Goal: Task Accomplishment & Management: Use online tool/utility

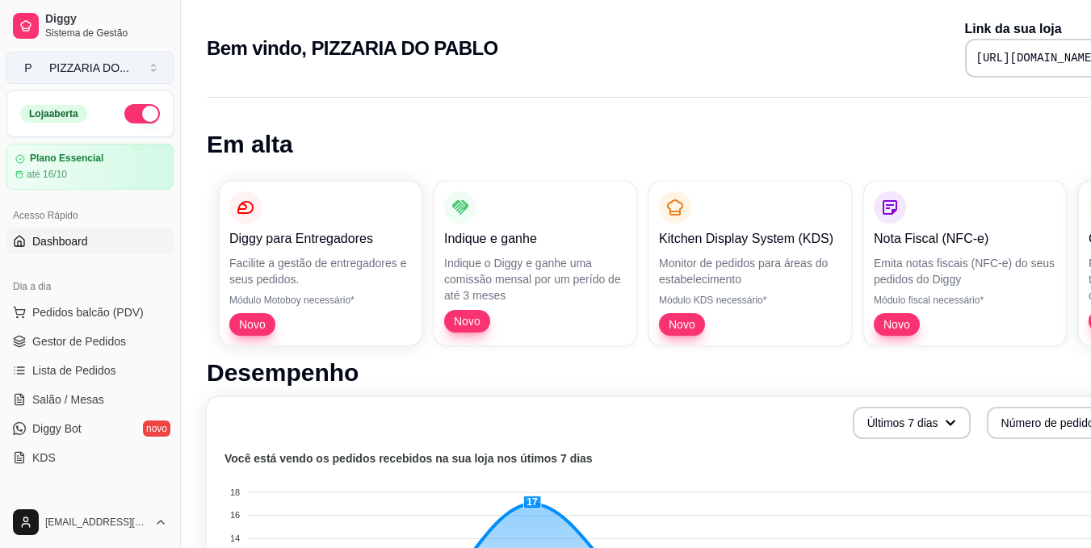
click at [157, 71] on button "P PIZZARIA DO ..." at bounding box center [89, 68] width 167 height 32
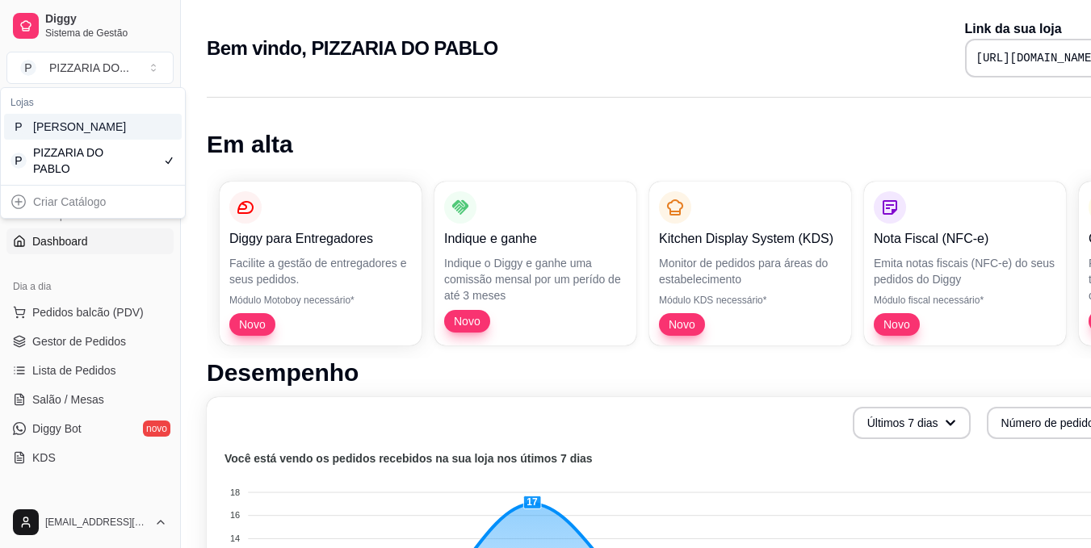
drag, startPoint x: 125, startPoint y: 174, endPoint x: 136, endPoint y: 149, distance: 26.4
click at [136, 149] on div "P [PERSON_NAME] P PIZZARIA DO PABLO" at bounding box center [93, 148] width 178 height 68
click at [136, 140] on div "P [PERSON_NAME]" at bounding box center [93, 127] width 178 height 26
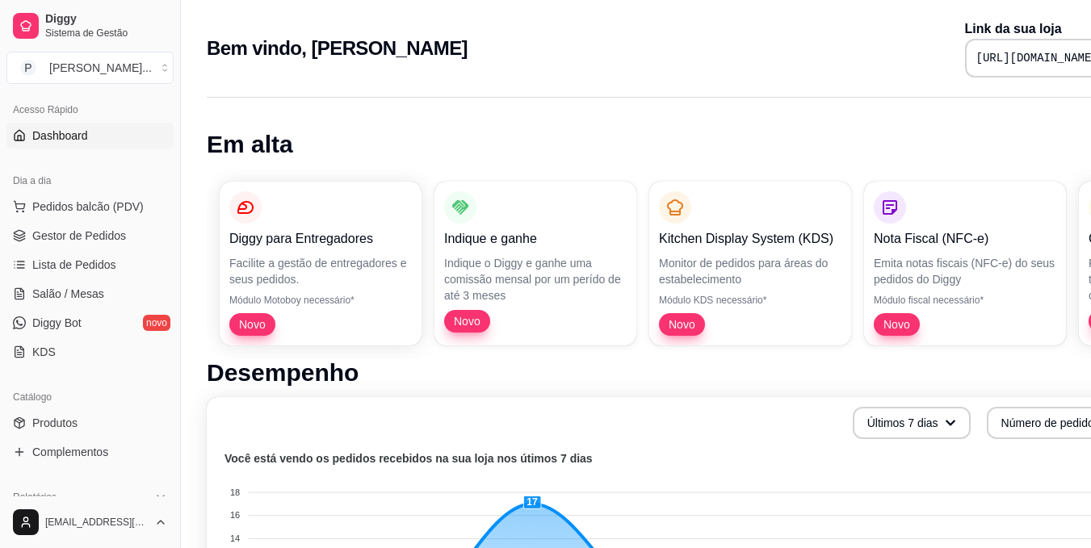
scroll to position [129, 0]
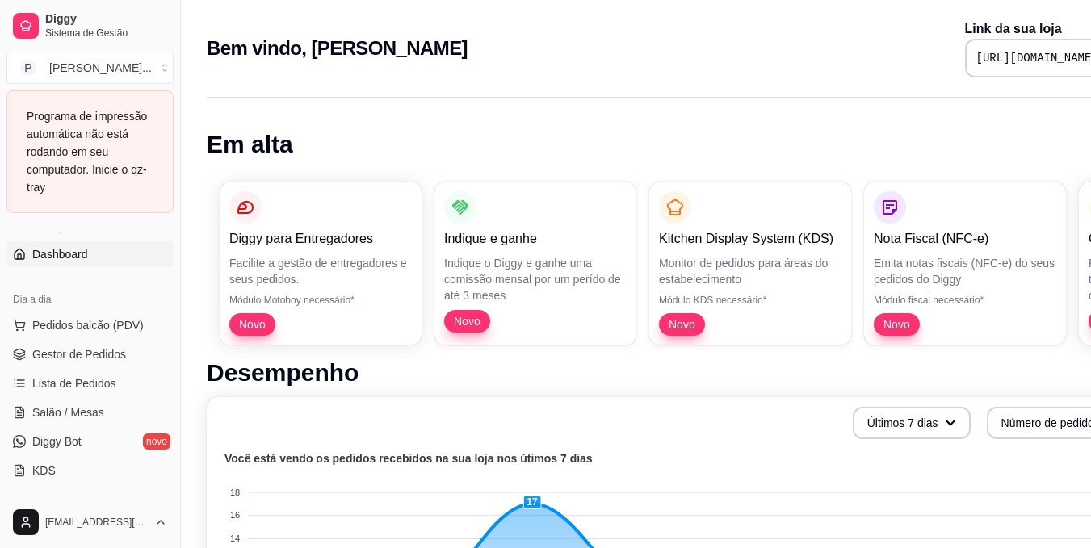
click at [106, 405] on div "Loja aberta Plano Essencial até 16/10 Acesso Rápido Dashboard Dia a dia Pedidos…" at bounding box center [90, 364] width 180 height 264
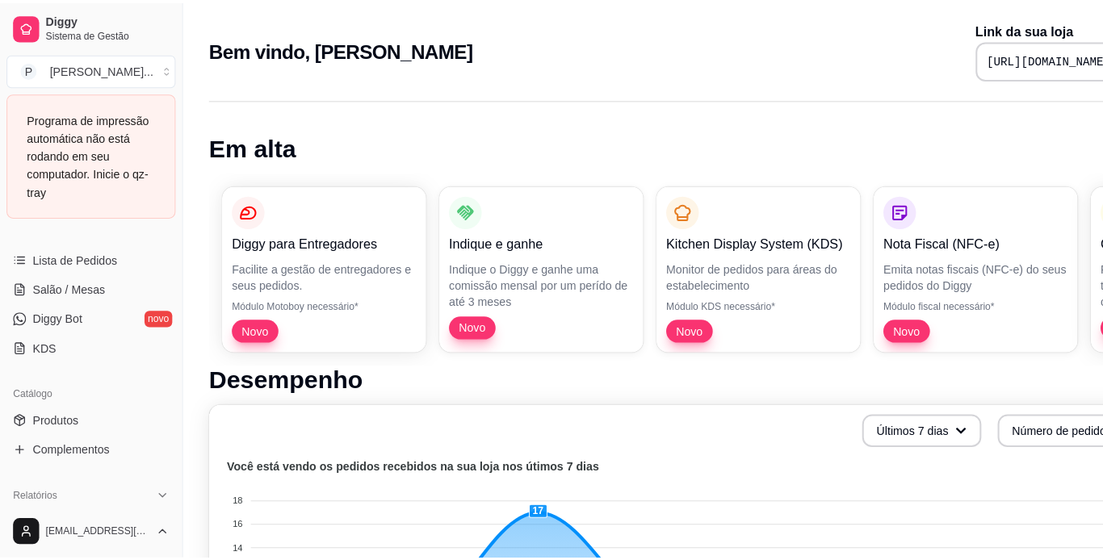
scroll to position [269, 0]
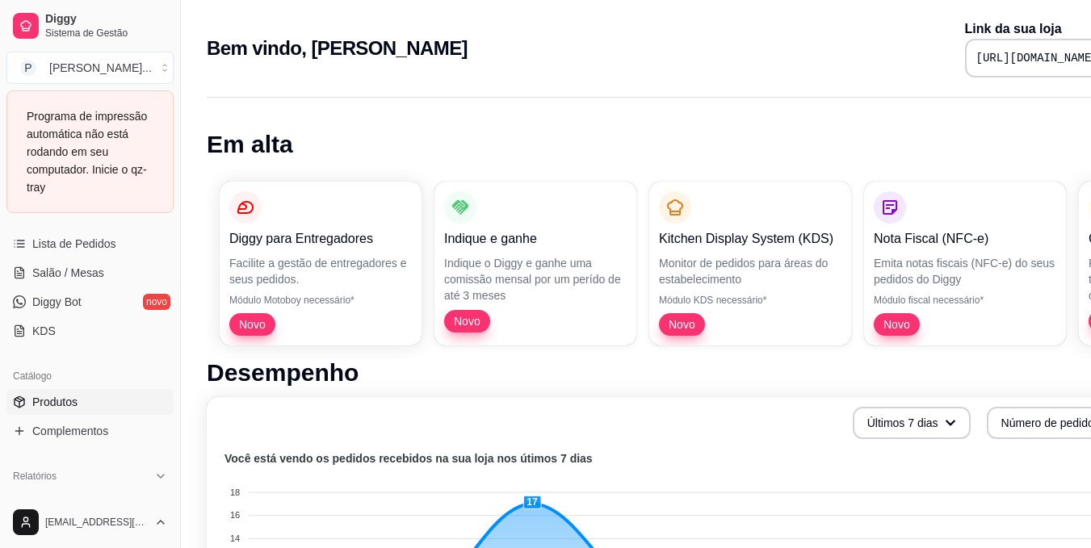
click at [111, 402] on link "Produtos" at bounding box center [89, 402] width 167 height 26
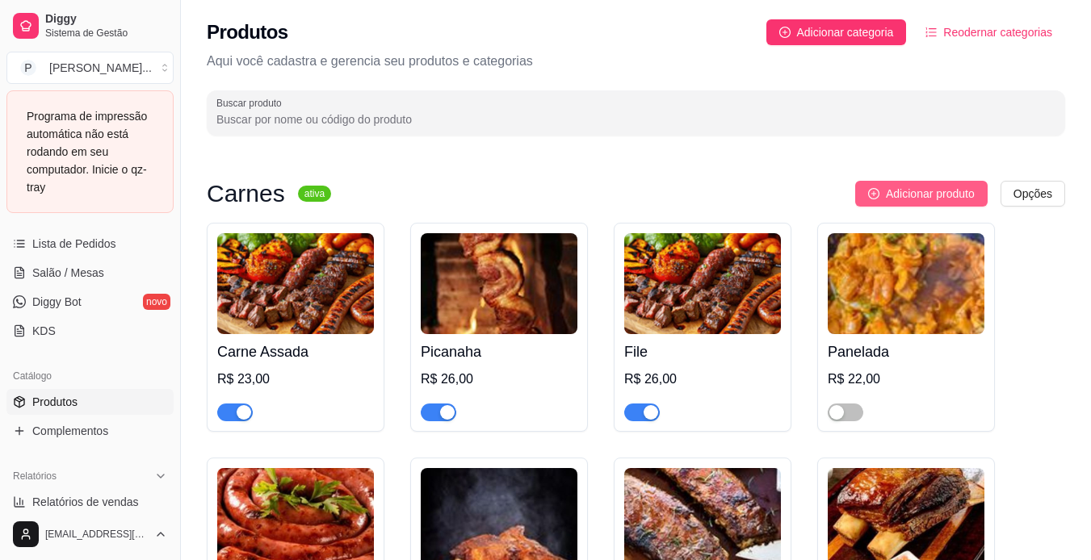
click at [902, 187] on span "Adicionar produto" at bounding box center [930, 194] width 89 height 18
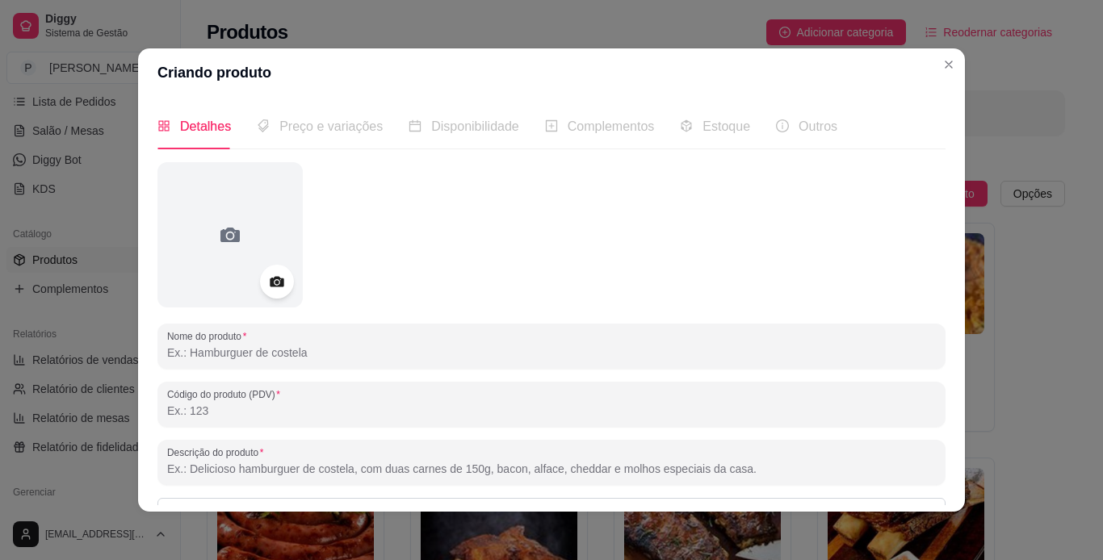
click at [270, 285] on icon at bounding box center [276, 282] width 19 height 19
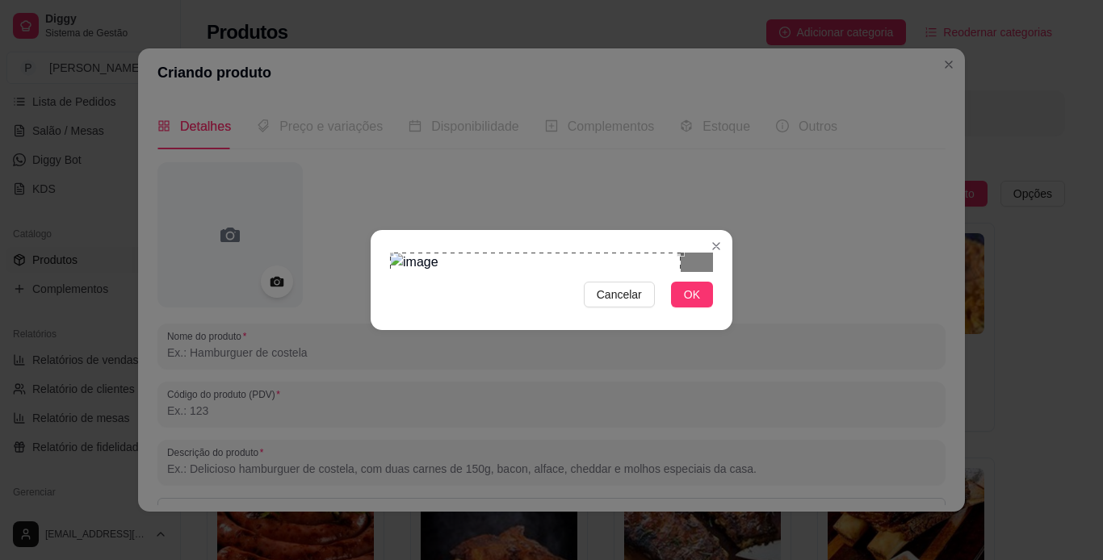
click at [463, 253] on div "Use the arrow keys to move the crop selection area" at bounding box center [535, 398] width 291 height 291
click at [777, 456] on div "Cancelar OK" at bounding box center [551, 280] width 1103 height 560
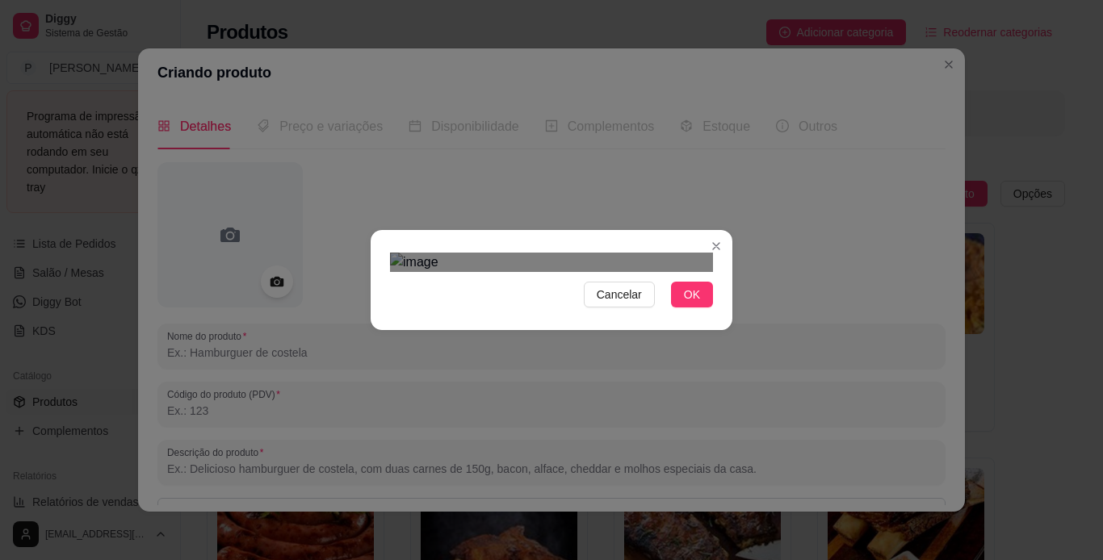
click at [588, 278] on div "Use the arrow keys to move the crop selection area" at bounding box center [551, 439] width 323 height 323
click at [689, 304] on span "OK" at bounding box center [692, 295] width 16 height 18
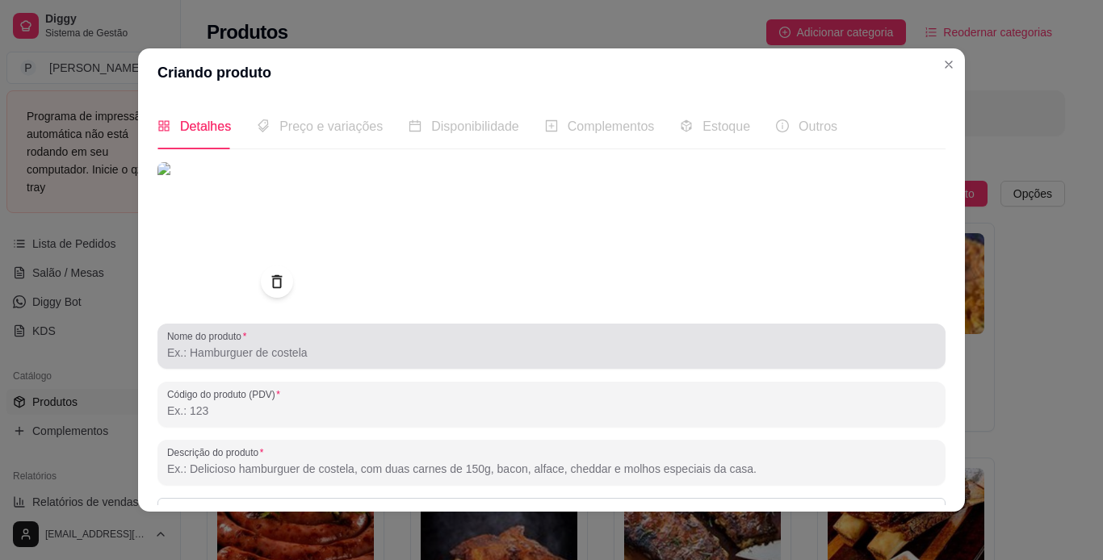
click at [475, 362] on div at bounding box center [551, 346] width 768 height 32
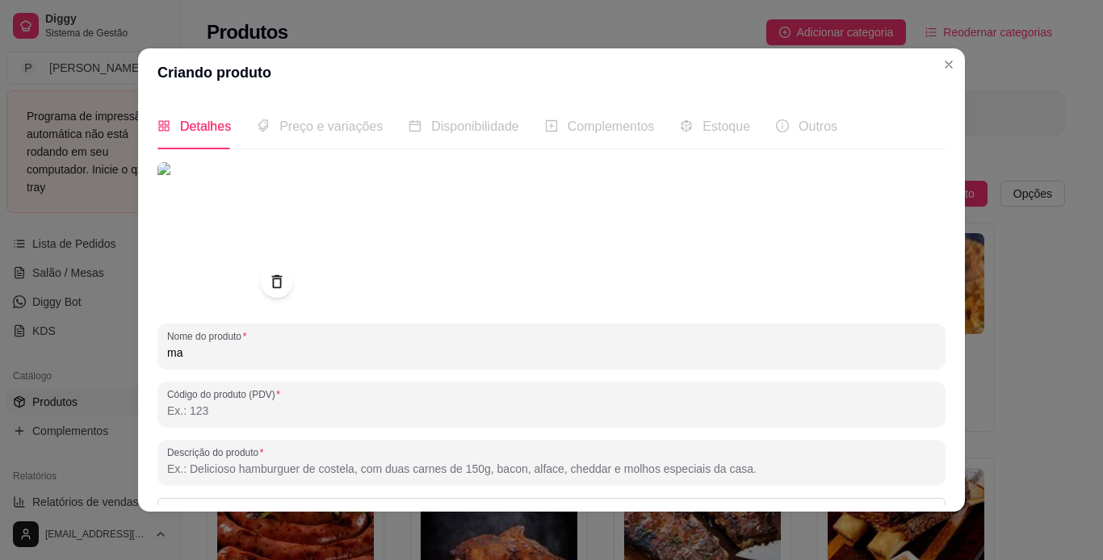
type input "m"
type input "Maniçoba"
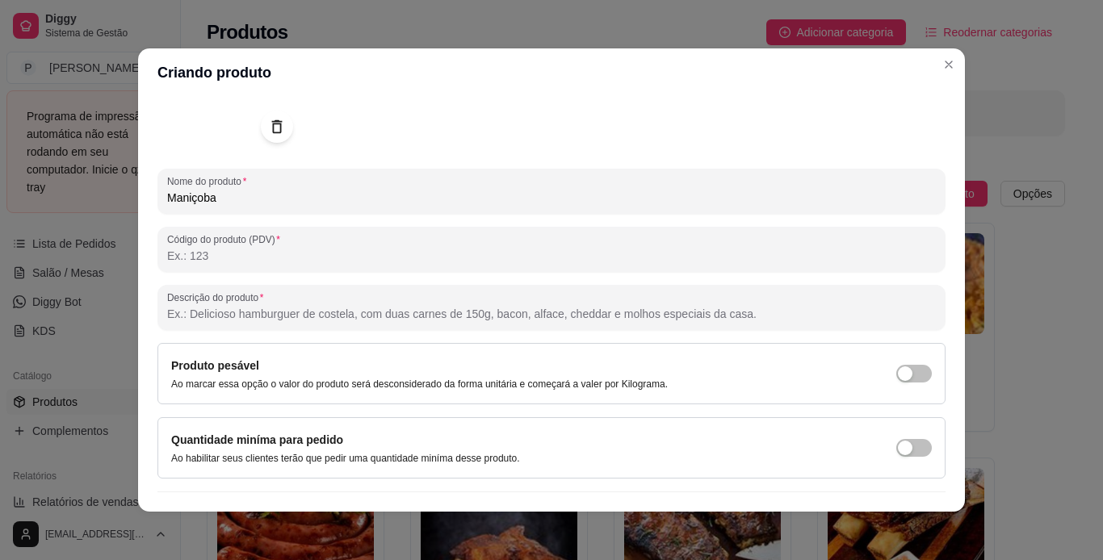
scroll to position [187, 0]
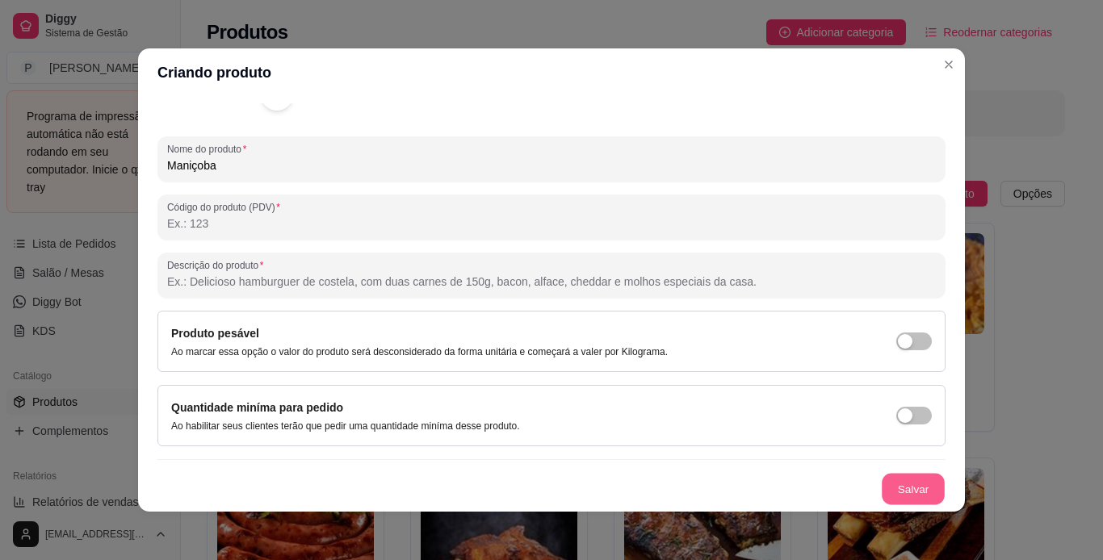
click at [902, 492] on button "Salvar" at bounding box center [912, 489] width 63 height 31
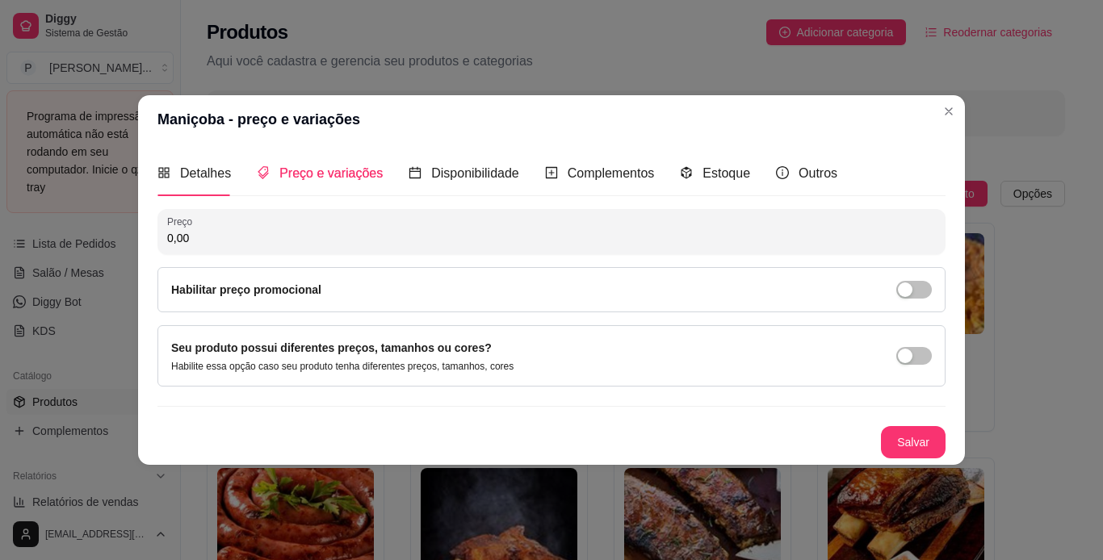
scroll to position [0, 0]
click at [566, 238] on input "0,00" at bounding box center [551, 238] width 768 height 16
type input "25,00"
click at [932, 446] on button "Salvar" at bounding box center [912, 442] width 63 height 31
click at [932, 446] on div "Salvar" at bounding box center [551, 442] width 788 height 32
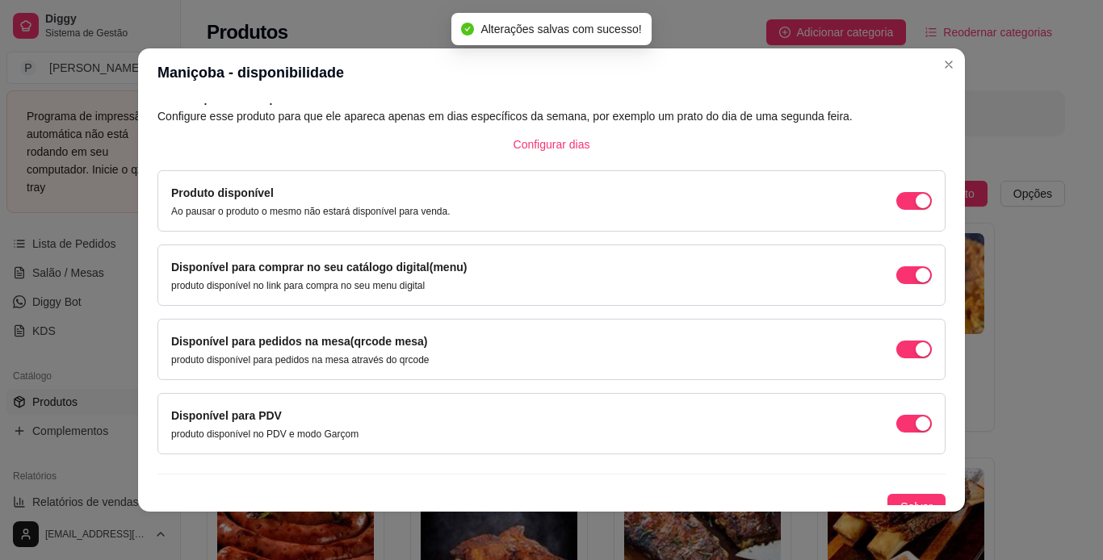
scroll to position [103, 0]
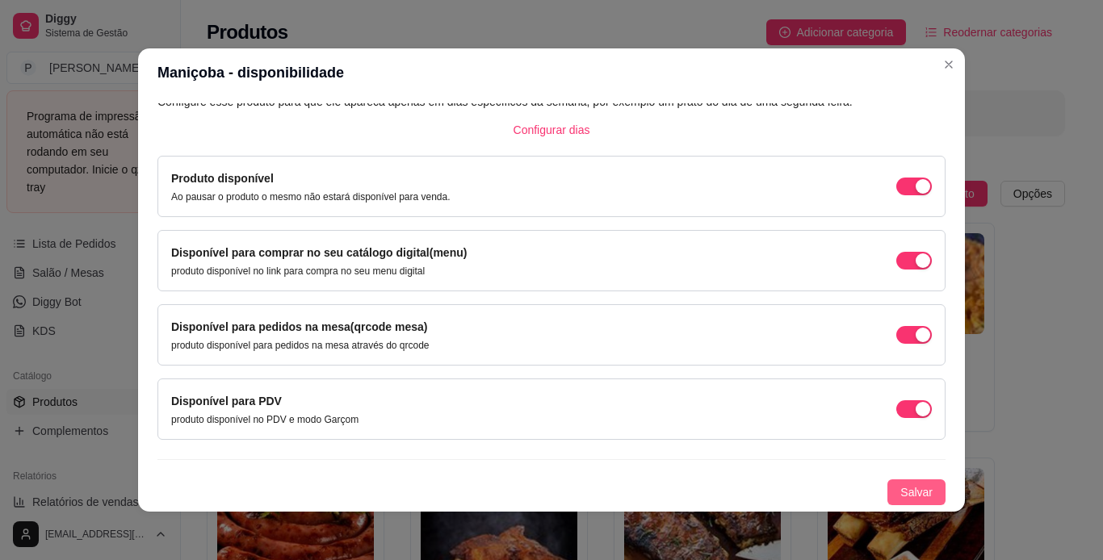
click at [907, 491] on span "Salvar" at bounding box center [916, 493] width 32 height 18
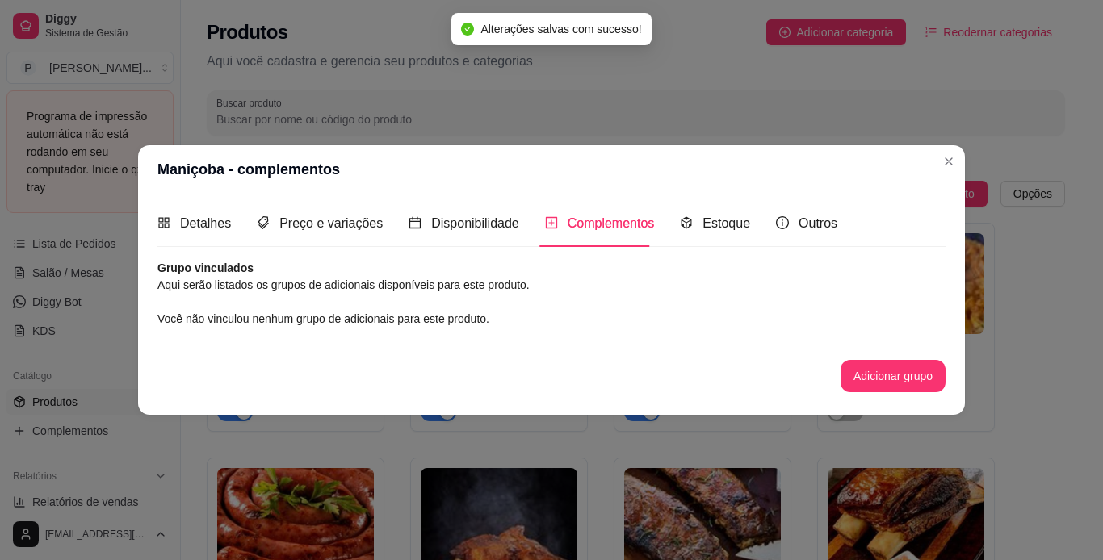
scroll to position [0, 0]
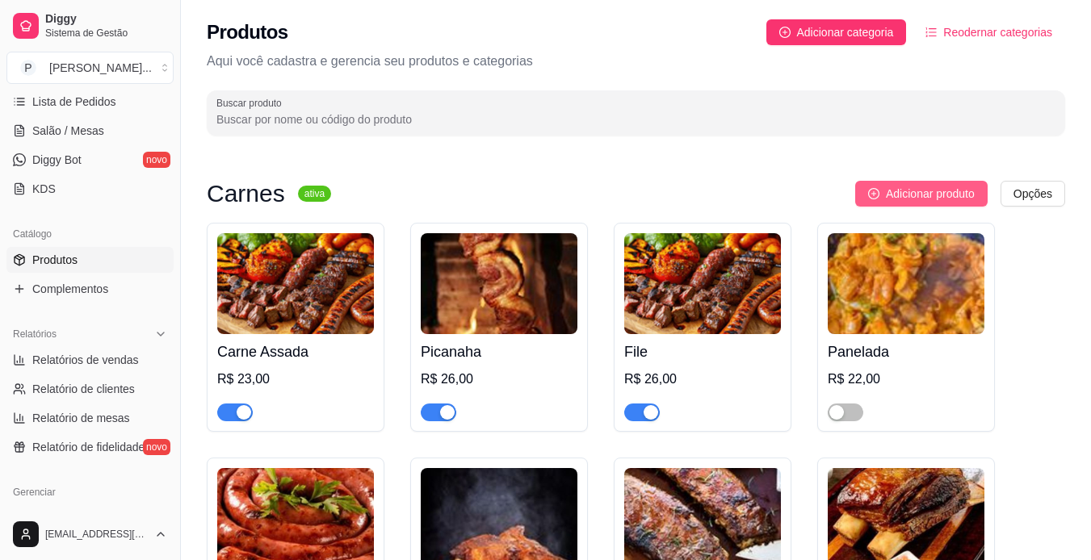
click at [936, 191] on span "Adicionar produto" at bounding box center [930, 194] width 89 height 18
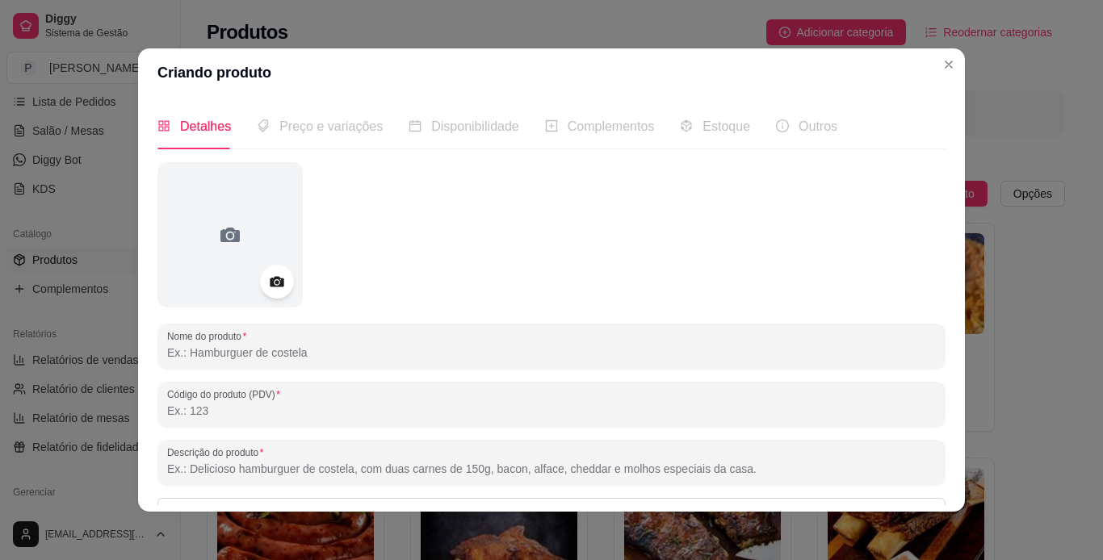
click at [267, 287] on icon at bounding box center [276, 282] width 19 height 19
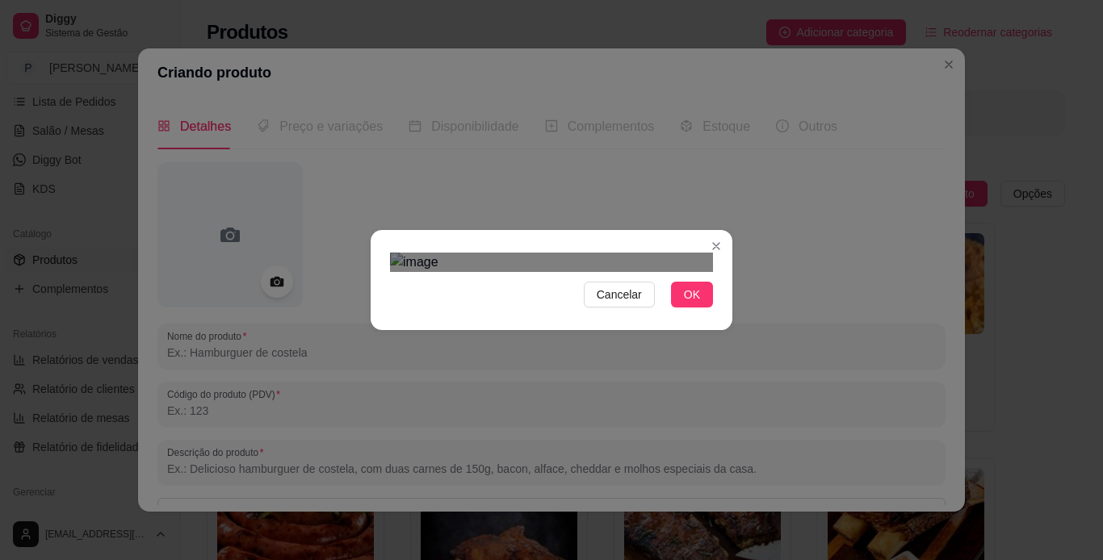
click at [475, 306] on div "Use the arrow keys to move the crop selection area" at bounding box center [535, 451] width 291 height 291
click at [743, 453] on div "Cancelar OK" at bounding box center [551, 280] width 1103 height 560
click at [689, 304] on span "OK" at bounding box center [692, 295] width 16 height 18
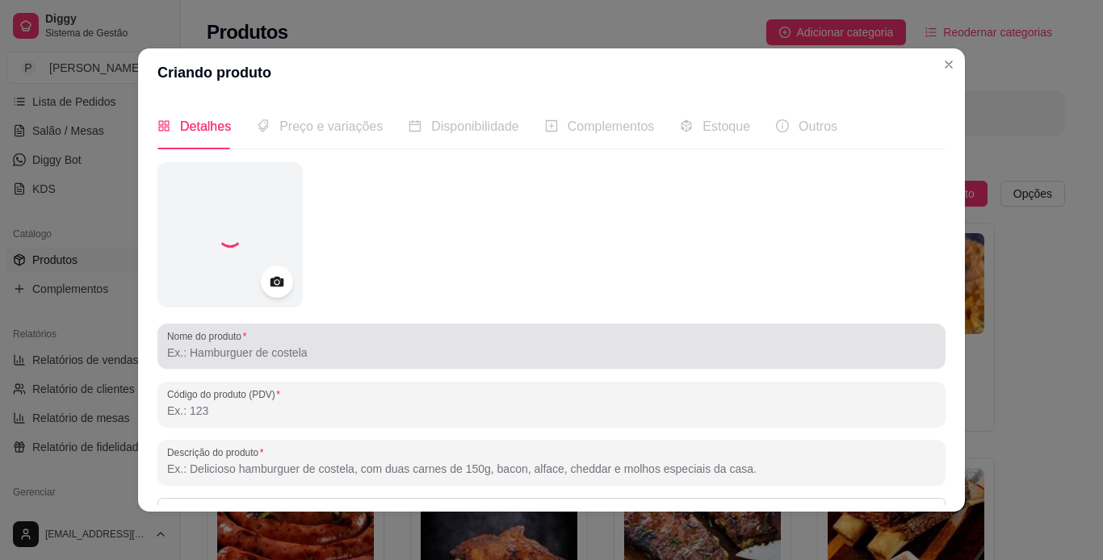
click at [443, 367] on div "Nome do produto" at bounding box center [551, 346] width 788 height 45
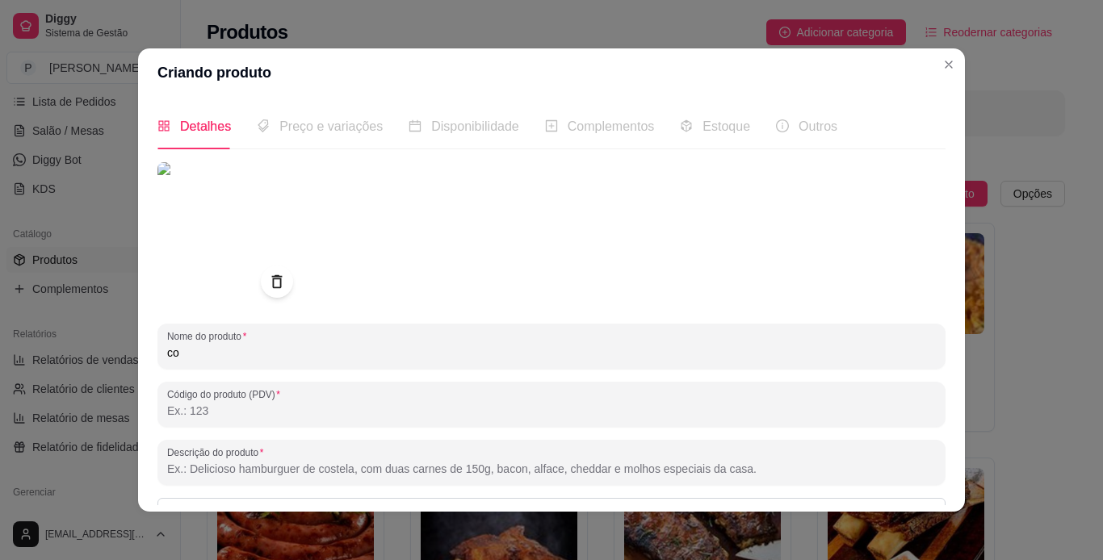
type input "c"
type input "Coxa de [PERSON_NAME]"
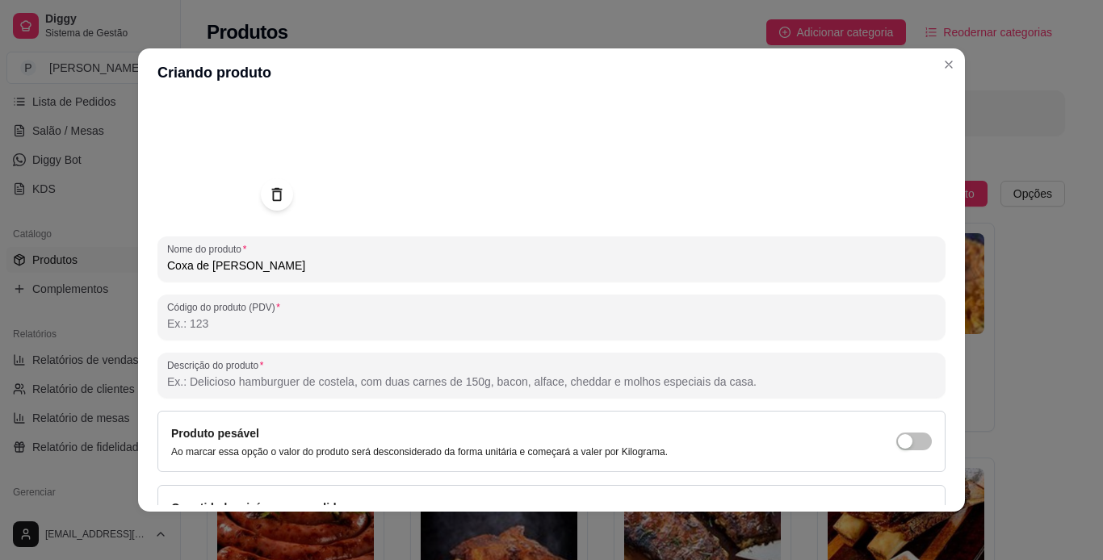
scroll to position [187, 0]
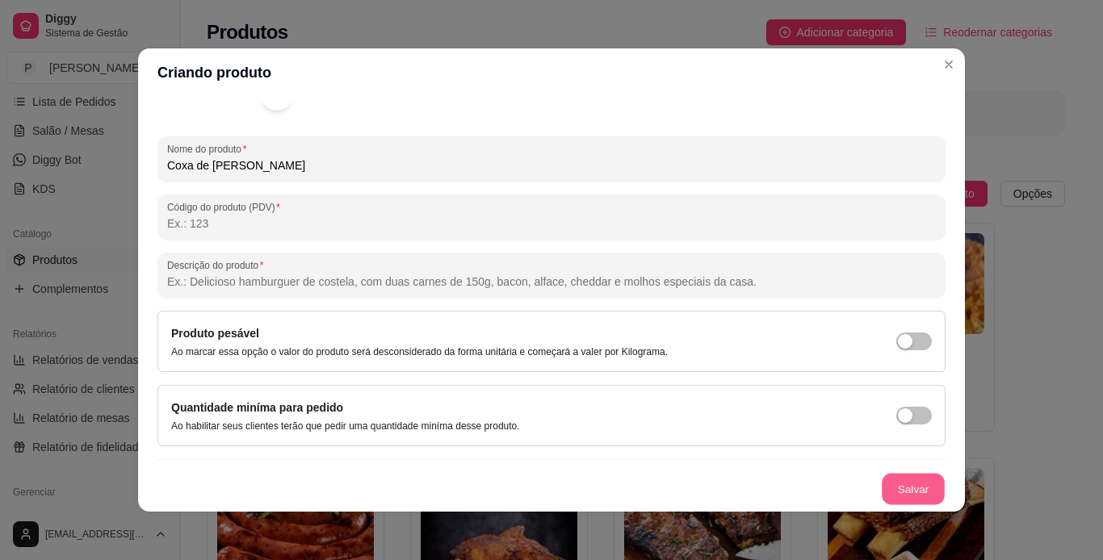
click at [899, 492] on button "Salvar" at bounding box center [912, 489] width 63 height 31
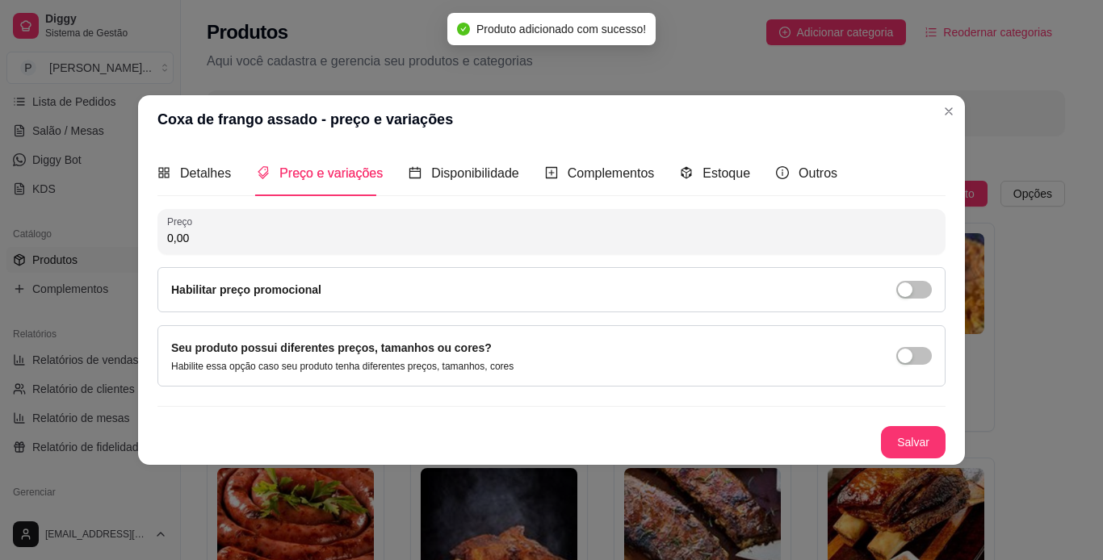
scroll to position [0, 0]
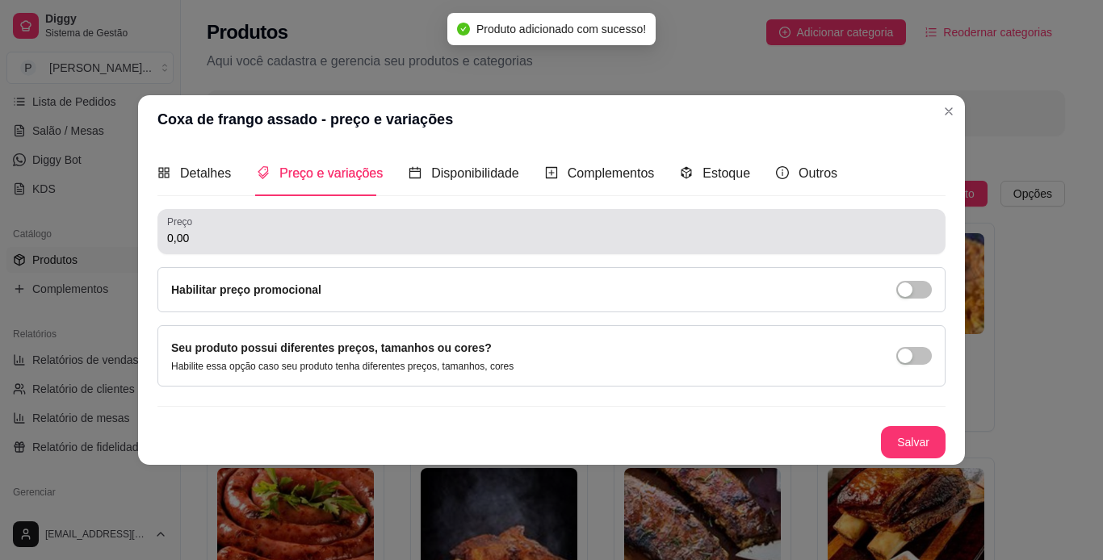
click at [357, 245] on input "0,00" at bounding box center [551, 238] width 768 height 16
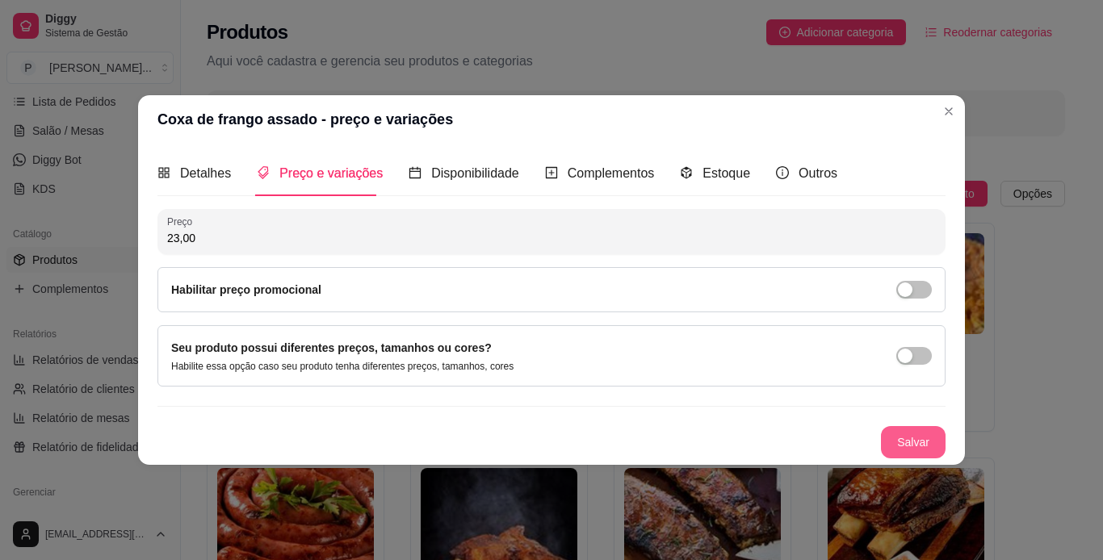
type input "23,00"
click at [904, 448] on button "Salvar" at bounding box center [912, 442] width 63 height 31
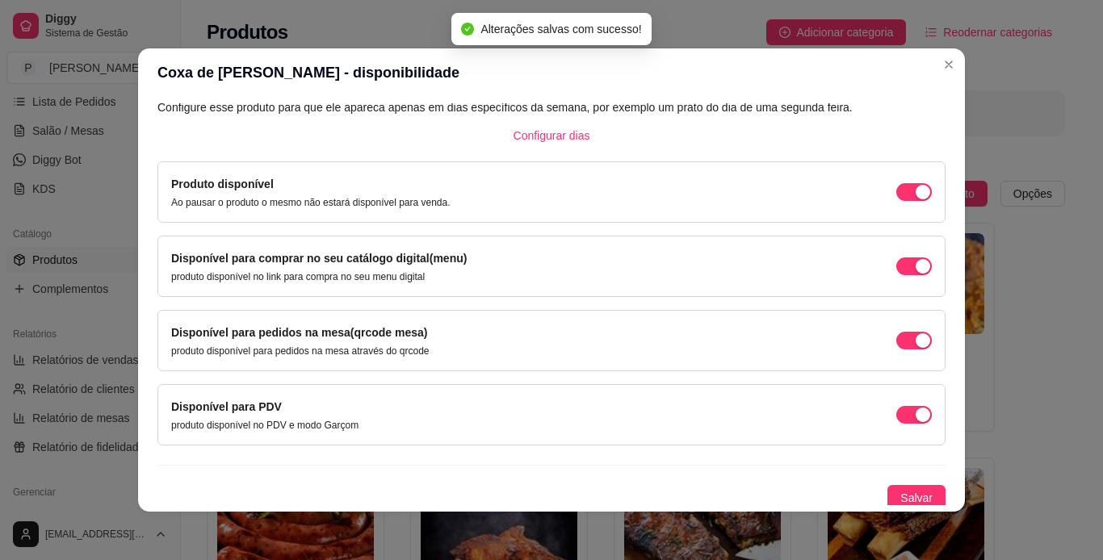
scroll to position [103, 0]
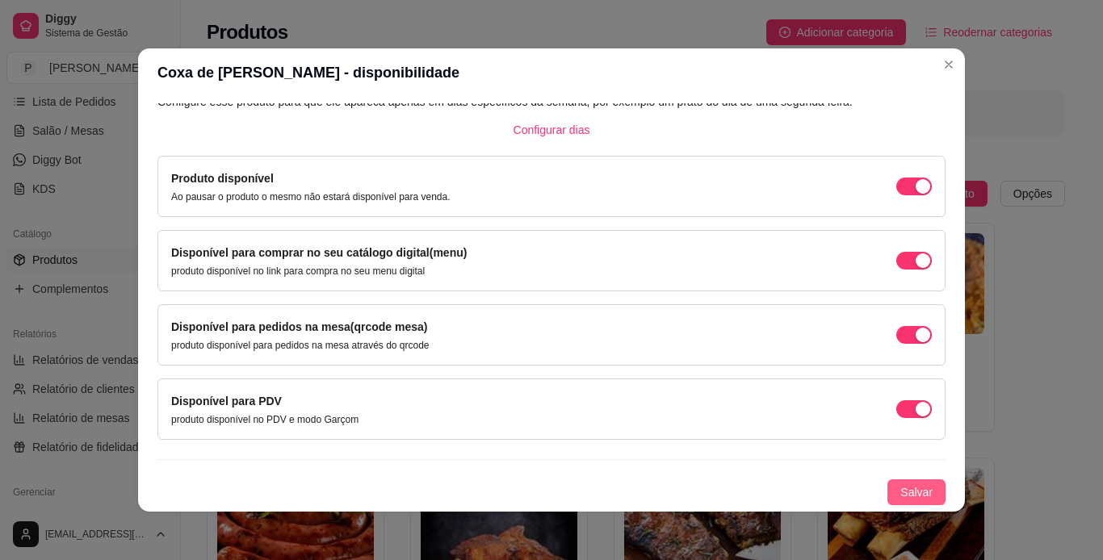
click at [907, 490] on span "Salvar" at bounding box center [916, 493] width 32 height 18
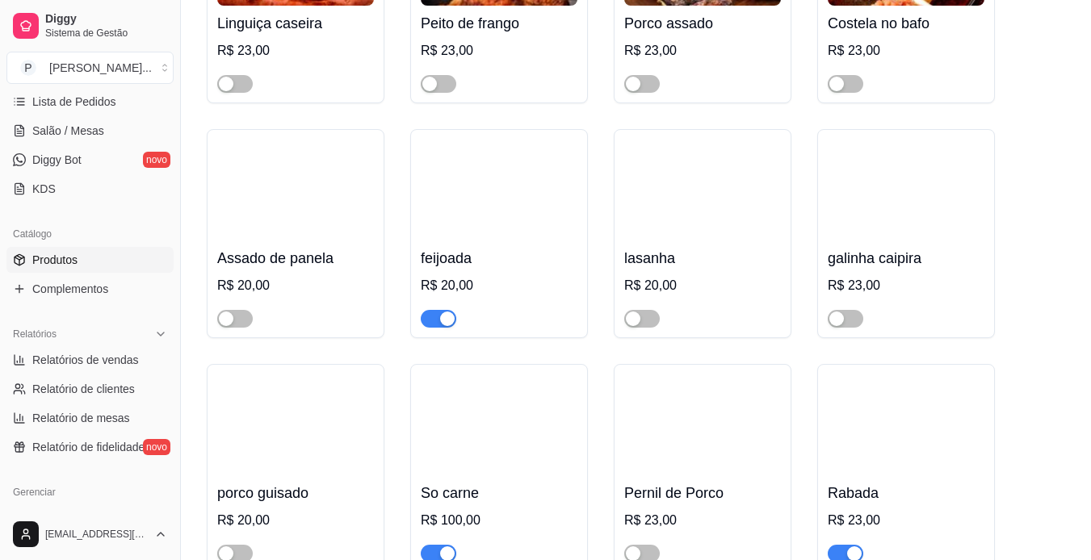
scroll to position [568, 0]
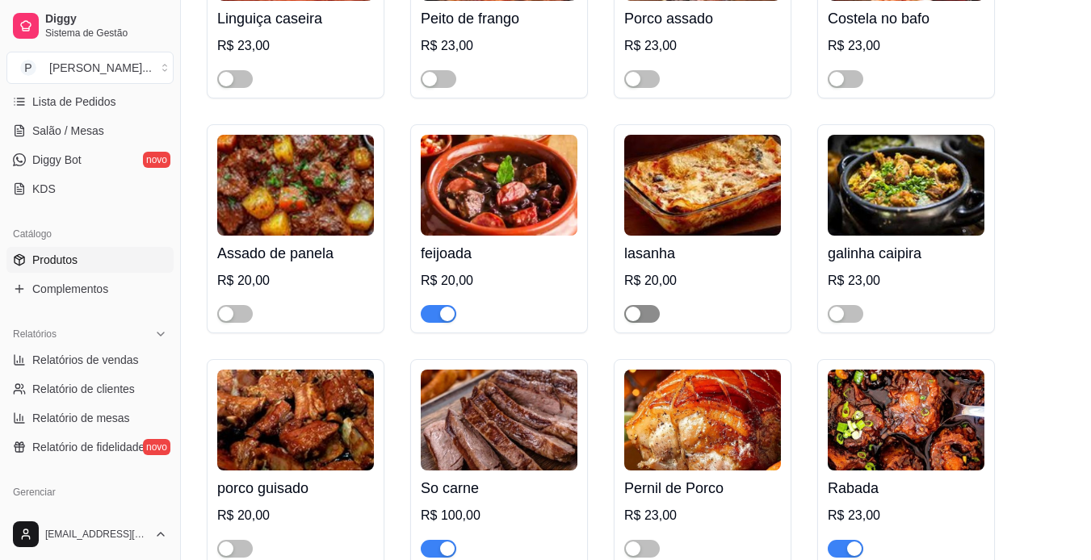
drag, startPoint x: 448, startPoint y: 314, endPoint x: 645, endPoint y: 312, distance: 197.0
click at [645, 312] on div "Carne Assada R$ 23,00 Picanaha R$ 26,00 File R$ 26,00 Panelada R$ 22,00 Linguiç…" at bounding box center [636, 240] width 858 height 1171
click at [645, 312] on span "button" at bounding box center [642, 314] width 36 height 18
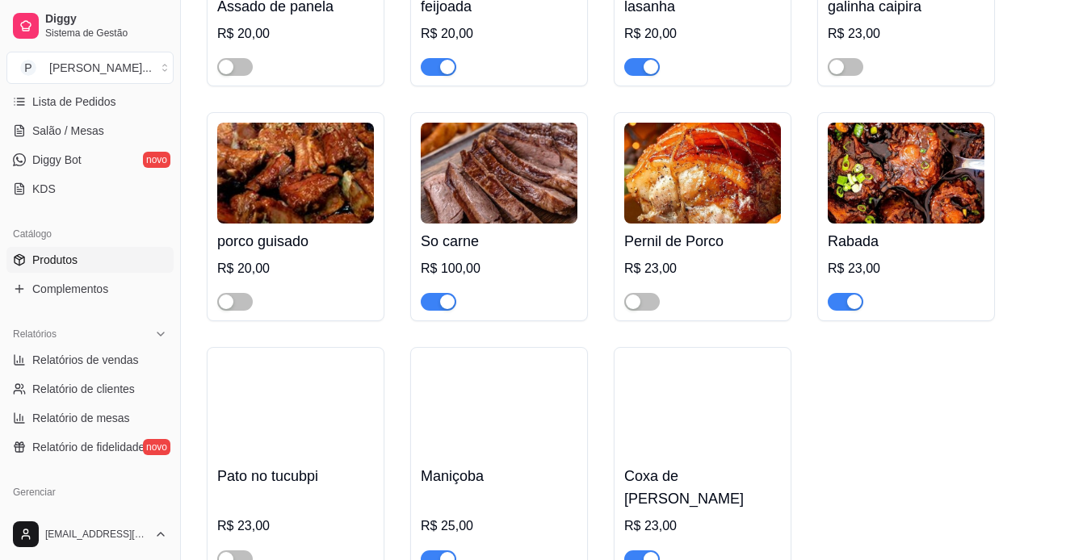
scroll to position [821, 0]
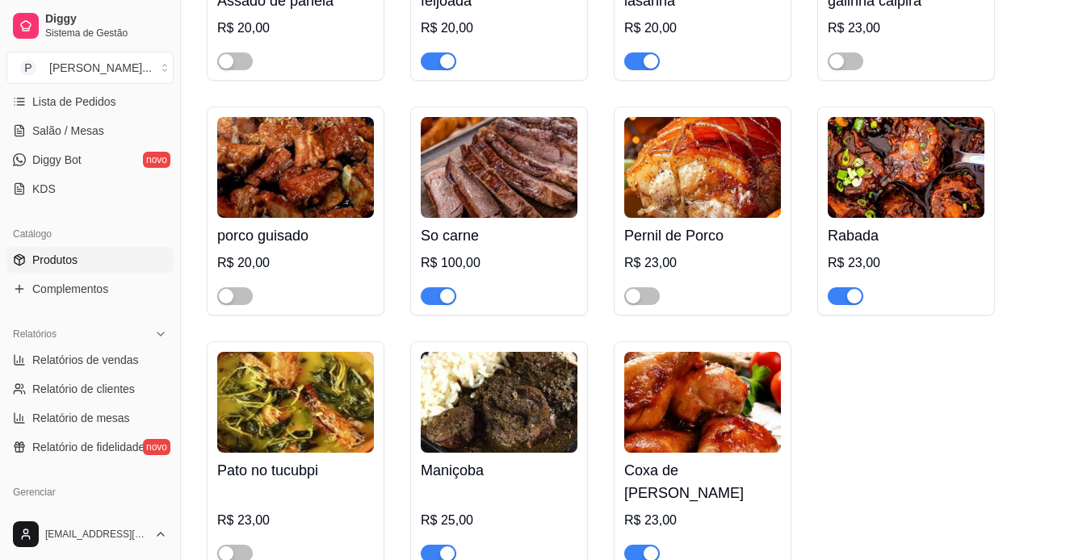
click at [853, 294] on div "button" at bounding box center [854, 296] width 15 height 15
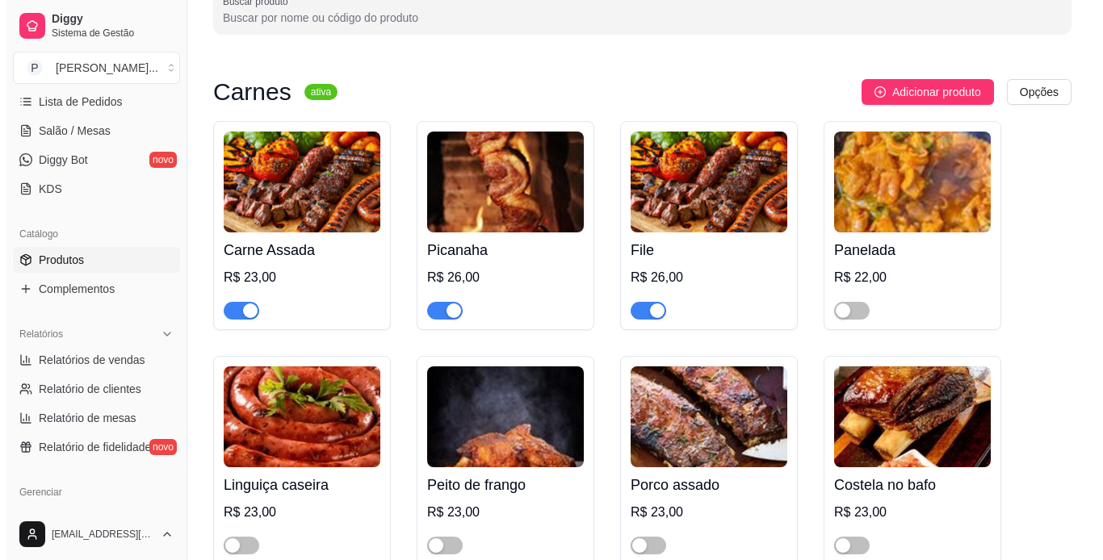
scroll to position [0, 0]
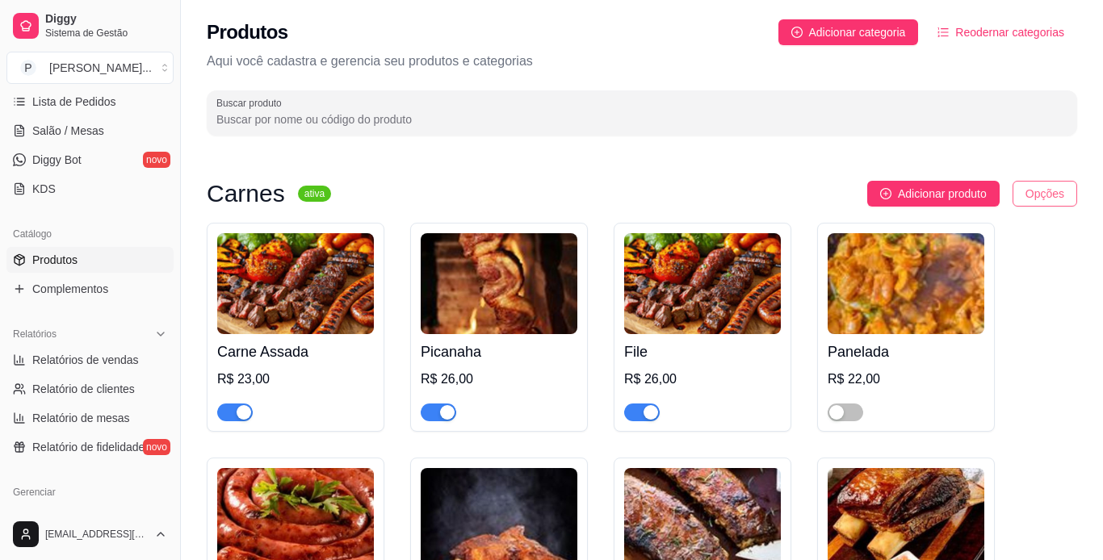
click at [1048, 192] on html "Diggy Sistema de Gestão P [PERSON_NAME] ... Loja aberta Plano Essencial até 16/…" at bounding box center [551, 280] width 1103 height 560
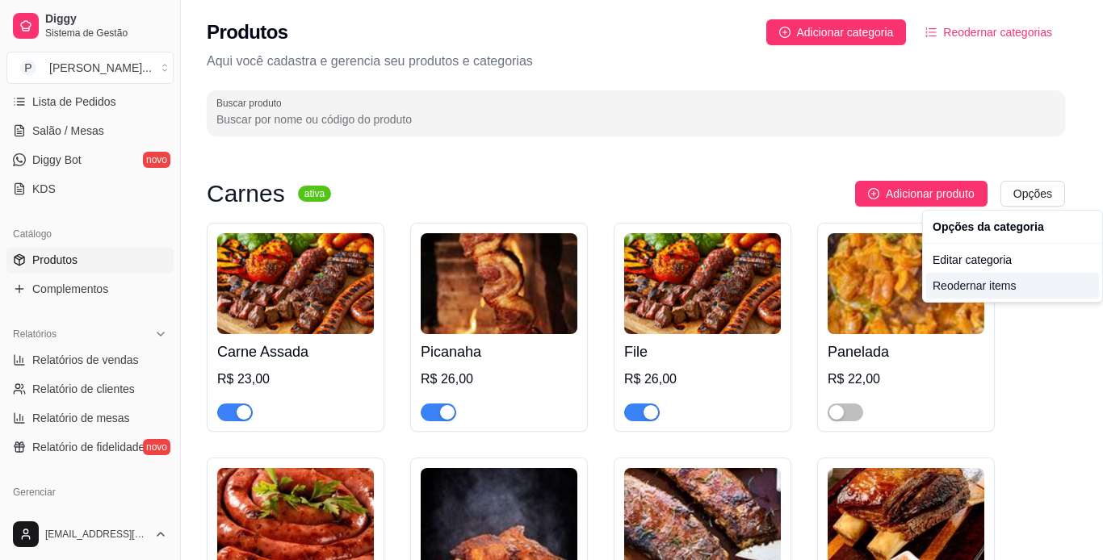
click at [1033, 288] on div "Reodernar items" at bounding box center [1012, 286] width 173 height 26
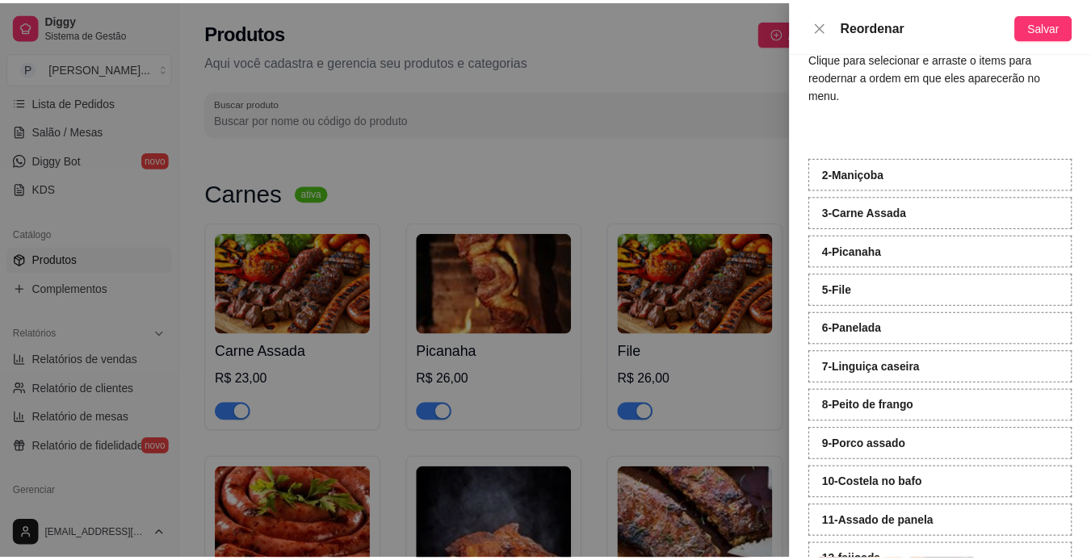
scroll to position [1, 0]
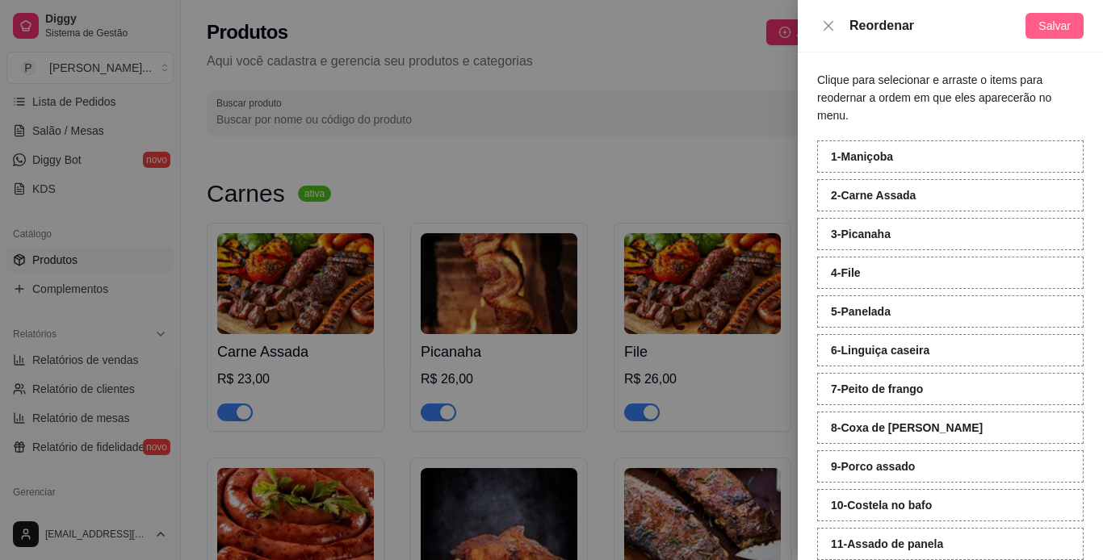
click at [1049, 24] on span "Salvar" at bounding box center [1054, 26] width 32 height 18
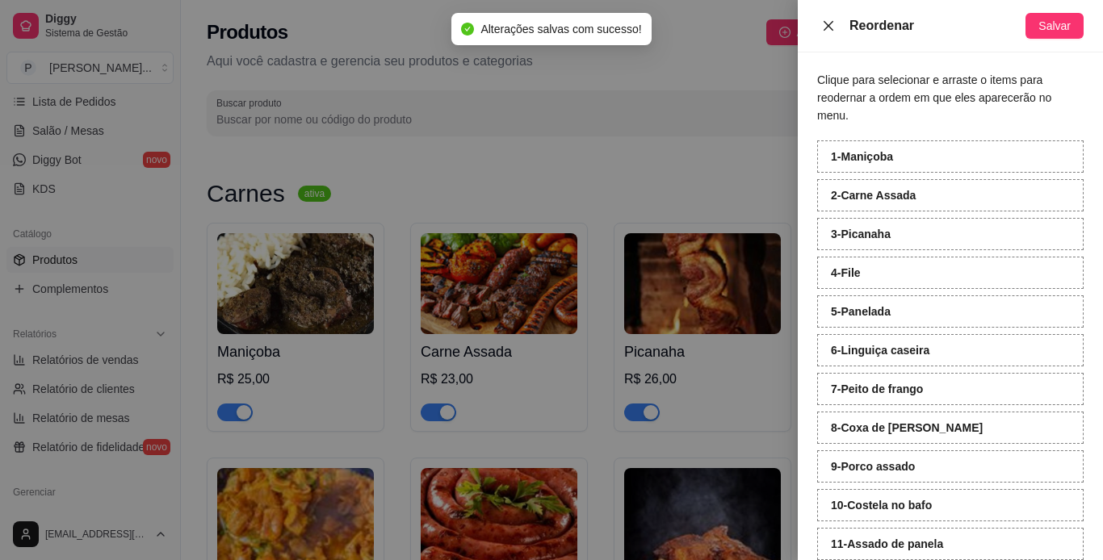
click at [828, 28] on icon "close" at bounding box center [828, 25] width 13 height 13
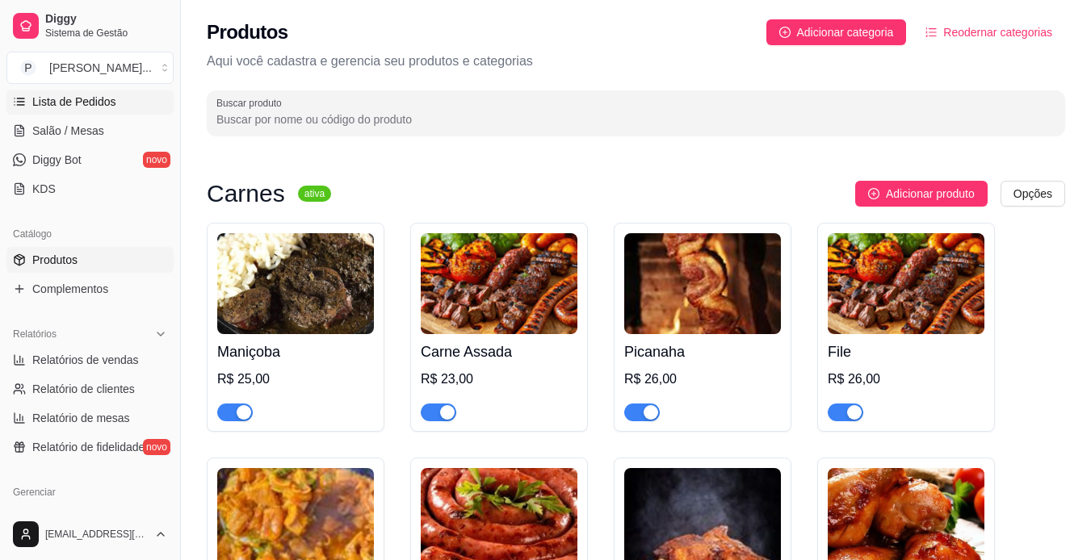
click at [128, 107] on link "Lista de Pedidos" at bounding box center [89, 102] width 167 height 26
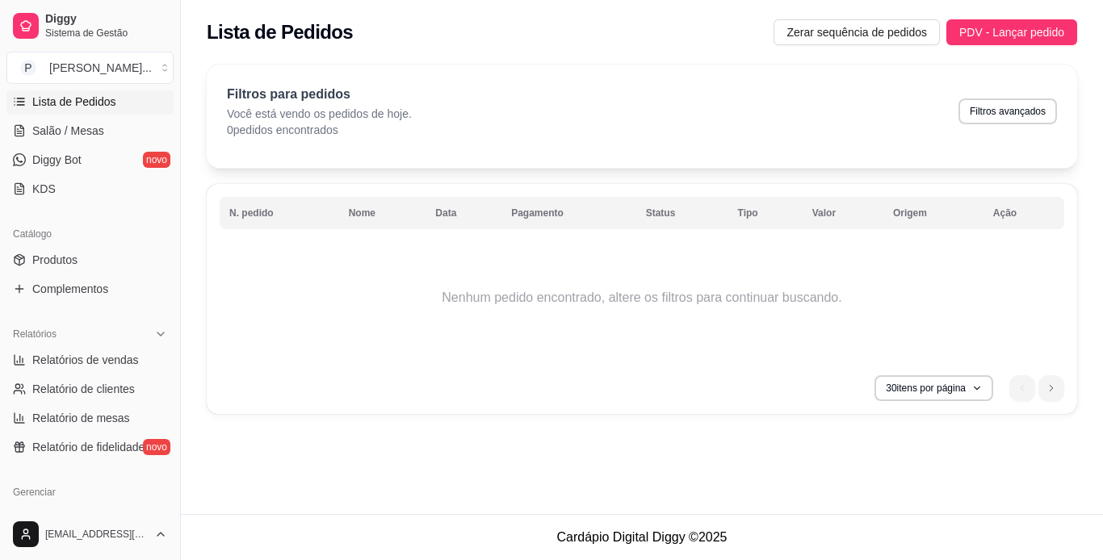
click at [254, 254] on td "Nenhum pedido encontrado, altere os filtros para continuar buscando." at bounding box center [642, 297] width 844 height 129
click at [113, 267] on link "Produtos" at bounding box center [89, 260] width 167 height 26
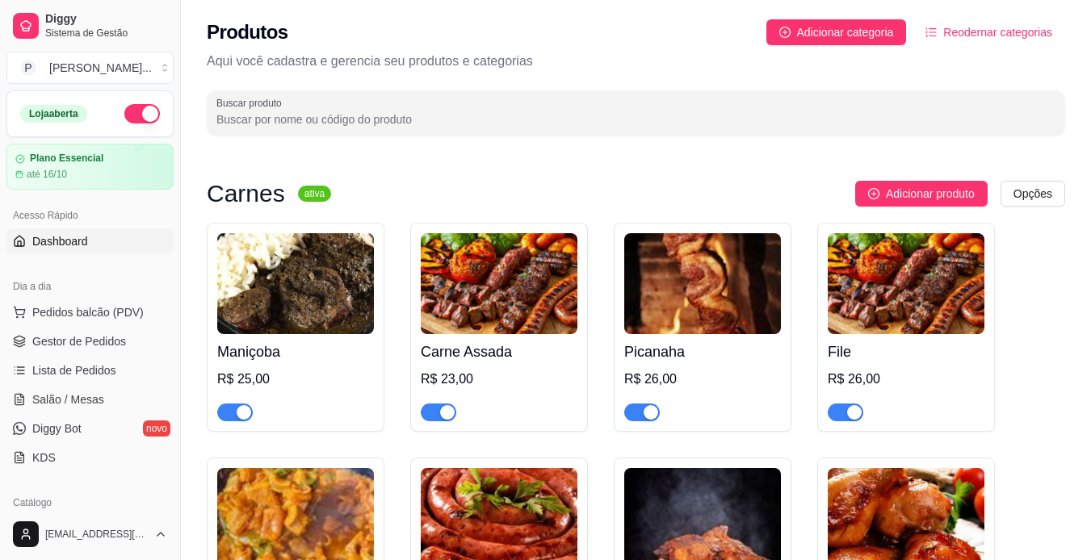
click at [101, 244] on link "Dashboard" at bounding box center [89, 241] width 167 height 26
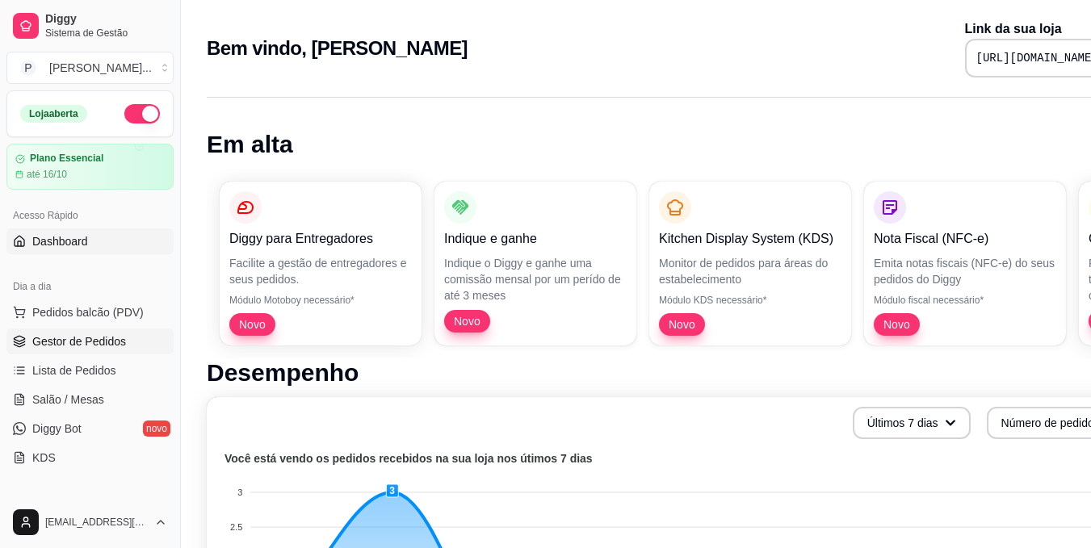
click at [154, 346] on link "Gestor de Pedidos" at bounding box center [89, 342] width 167 height 26
